Goal: Task Accomplishment & Management: Use online tool/utility

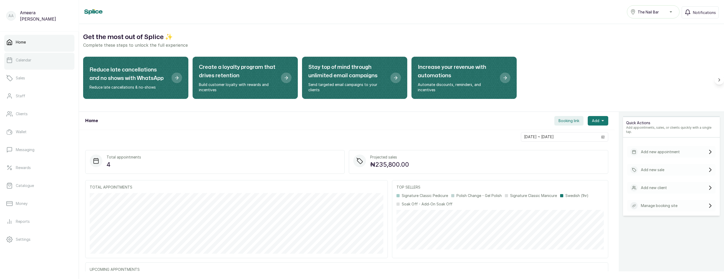
click at [33, 65] on link "Calendar" at bounding box center [39, 60] width 70 height 15
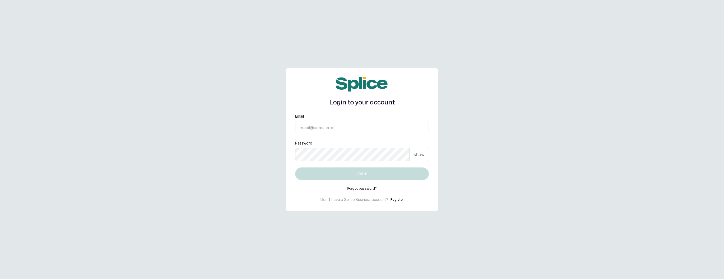
click at [337, 126] on input "Email" at bounding box center [362, 127] width 134 height 13
type input "layo@withsplice.com"
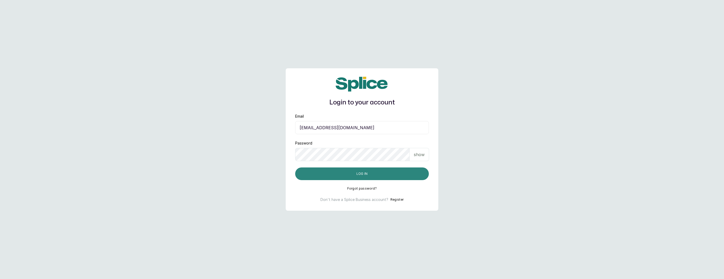
click at [348, 168] on button "Log in" at bounding box center [362, 173] width 134 height 13
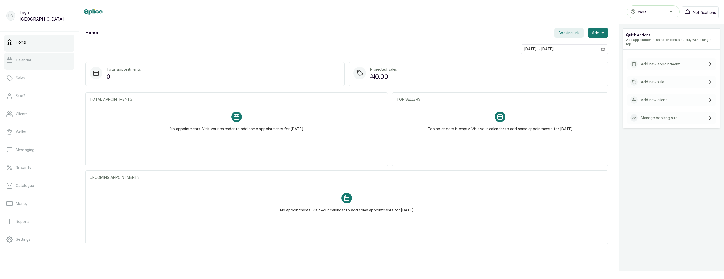
click at [20, 62] on p "Calendar" at bounding box center [24, 59] width 16 height 5
